Goal: Navigation & Orientation: Find specific page/section

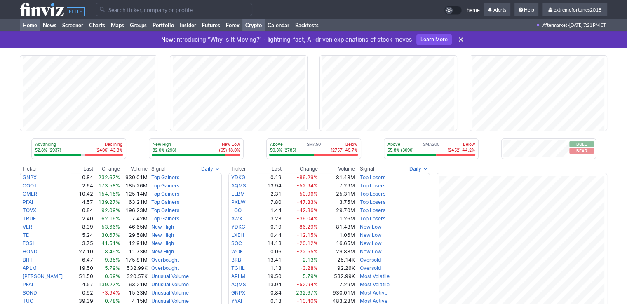
click at [254, 27] on link "Crypto" at bounding box center [253, 25] width 22 height 12
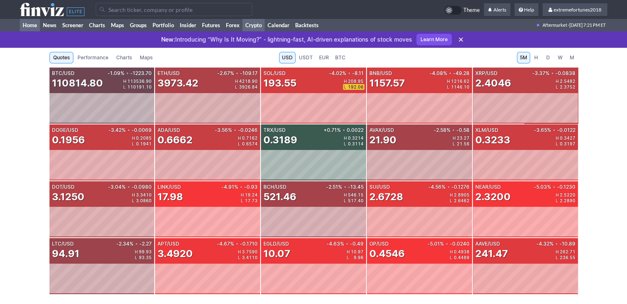
click at [33, 28] on link "Home" at bounding box center [30, 25] width 20 height 12
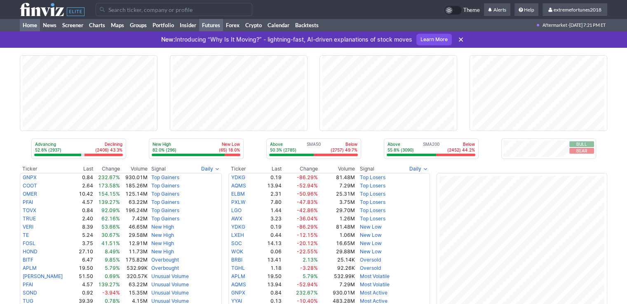
click at [209, 28] on link "Futures" at bounding box center [211, 25] width 24 height 12
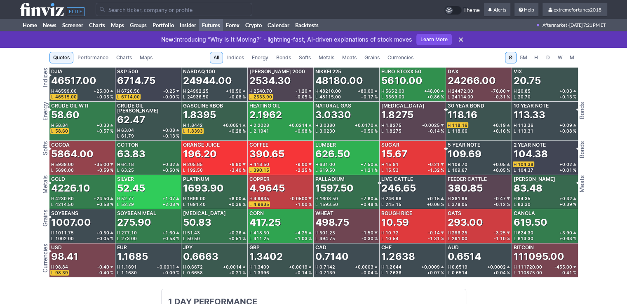
click at [330, 58] on span "Metals" at bounding box center [327, 58] width 16 height 8
